Goal: Contribute content

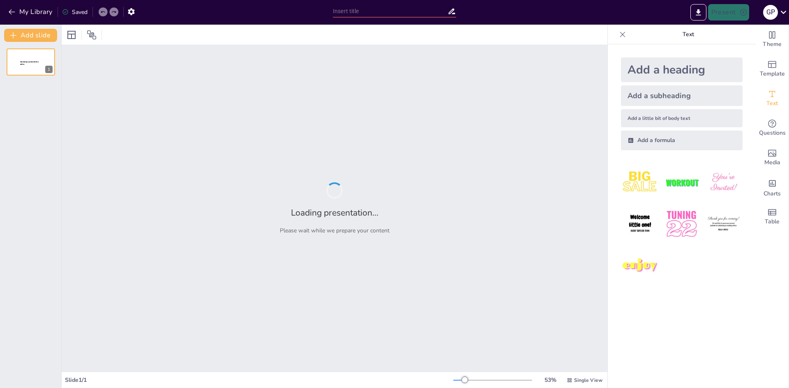
type input "Empowering Productivity: [PERSON_NAME]'s Impact on Localized Task Management"
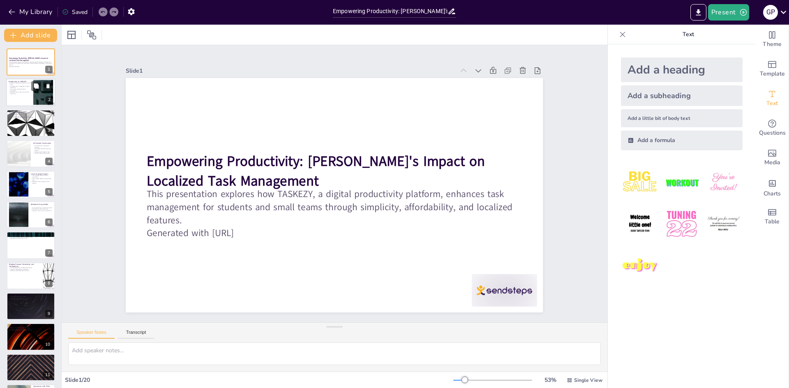
click at [15, 98] on div at bounding box center [30, 93] width 49 height 28
checkbox input "true"
type textarea "TASKEZY is specifically designed for students and small teams, recognizing thei…"
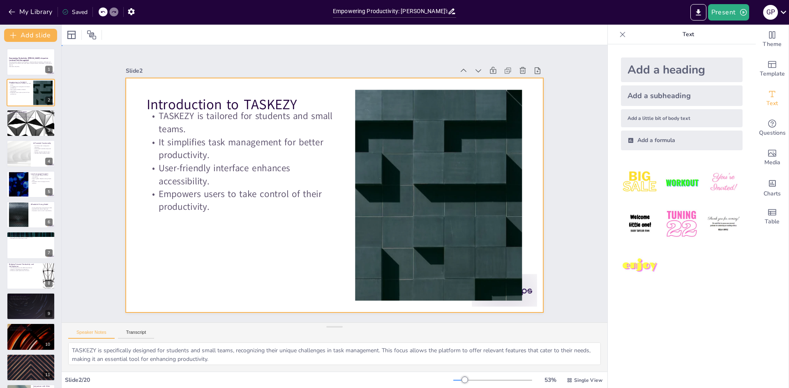
click at [152, 242] on div at bounding box center [334, 195] width 417 height 235
click at [24, 122] on div at bounding box center [30, 123] width 49 height 28
checkbox input "true"
type textarea "The easy task creation feature of TASKEZY streamlines the workflow for users. B…"
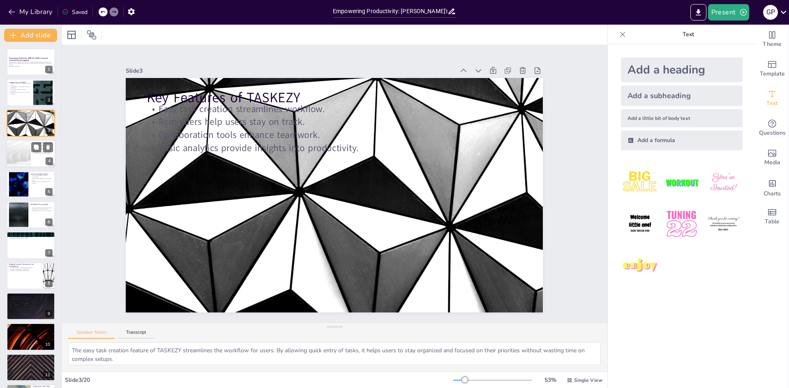
click at [29, 152] on div at bounding box center [18, 154] width 49 height 28
checkbox input "true"
type textarea "The integration of AI in TASKEZY enhances task management efficiency by providi…"
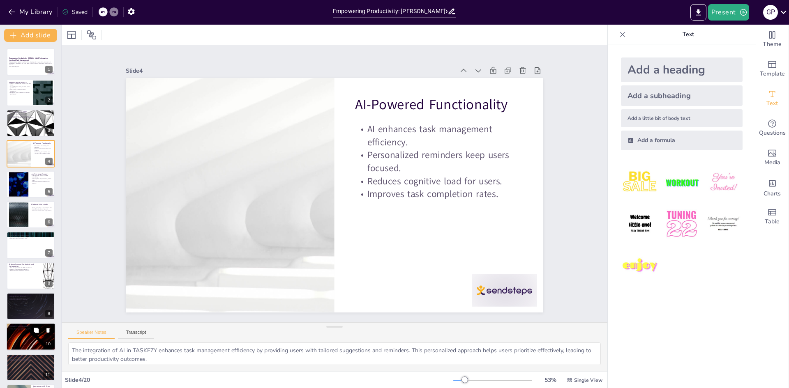
checkbox input "true"
click at [37, 329] on icon at bounding box center [36, 330] width 5 height 5
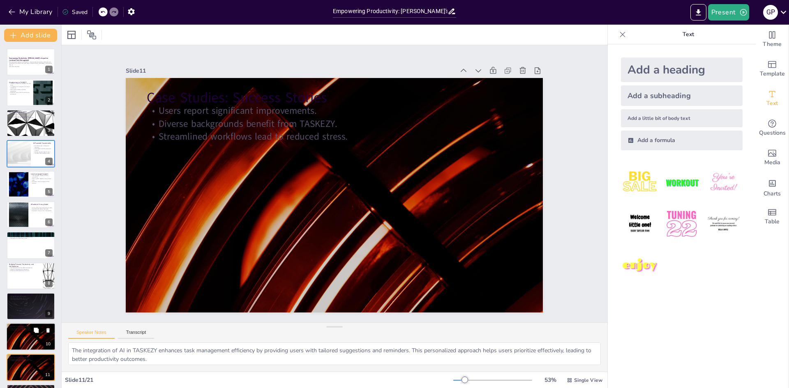
type textarea "The success stories shared by users illustrate the significant improvements the…"
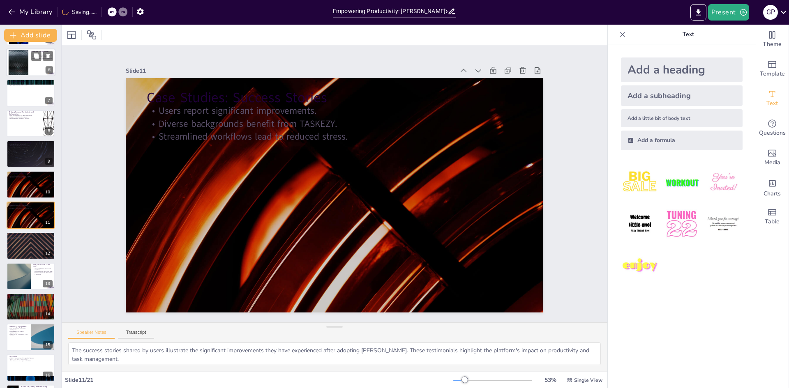
checkbox input "true"
click at [32, 62] on div at bounding box center [30, 62] width 49 height 28
type textarea "TASKEZY's pricing is tailored specifically for cost-sensitive markets, ensuring…"
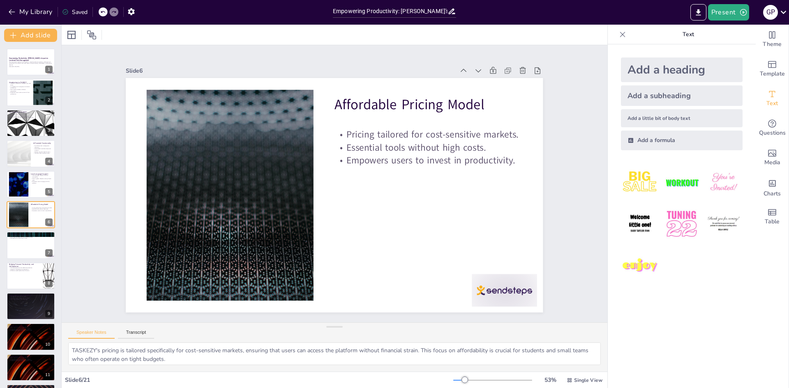
checkbox input "true"
